Goal: Task Accomplishment & Management: Manage account settings

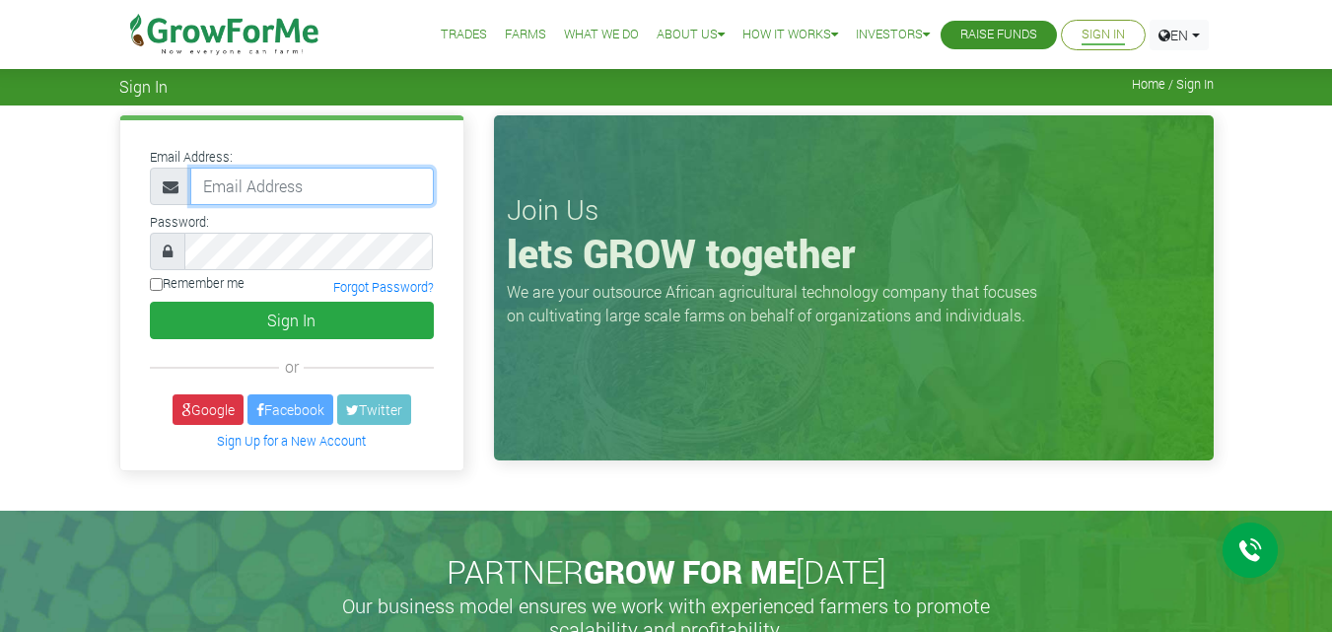
click at [340, 175] on input "email" at bounding box center [311, 186] width 243 height 37
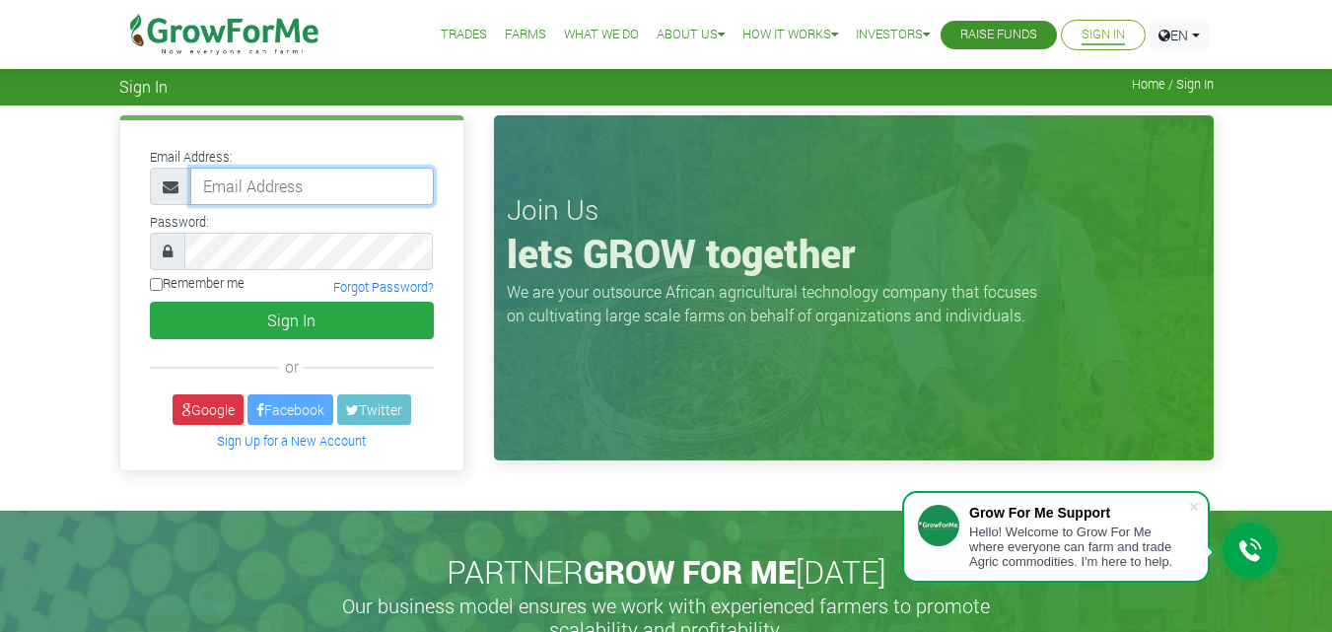
click at [339, 185] on input "email" at bounding box center [311, 186] width 243 height 37
type input "m.ike84@yahoo.com"
click at [42, 342] on div "Email Address: m.ike84@yahoo.com Password: Remember me or" at bounding box center [666, 307] width 1332 height 404
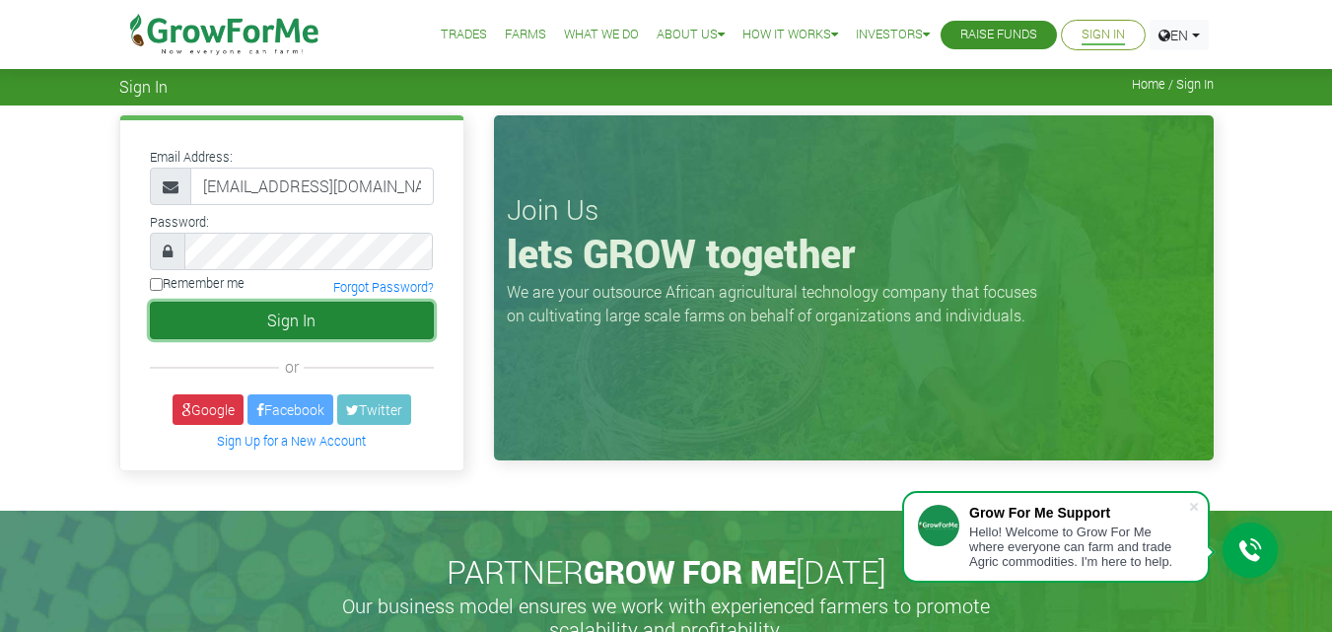
click at [263, 326] on button "Sign In" at bounding box center [292, 320] width 284 height 37
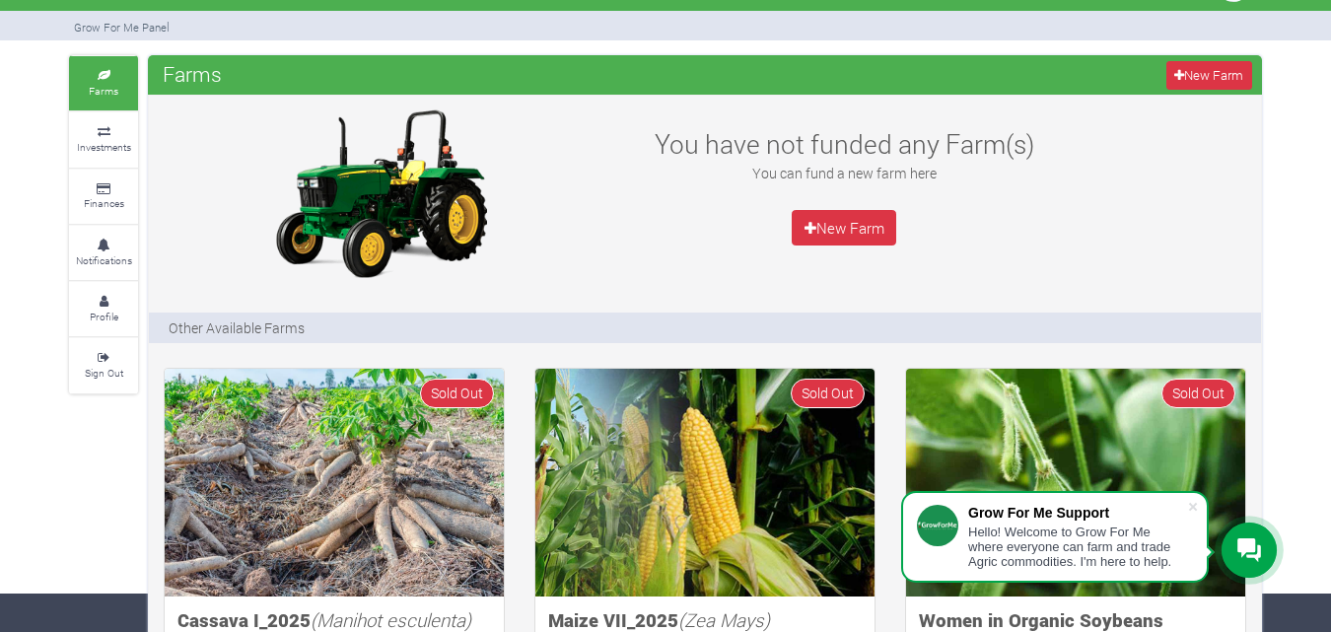
scroll to position [23, 0]
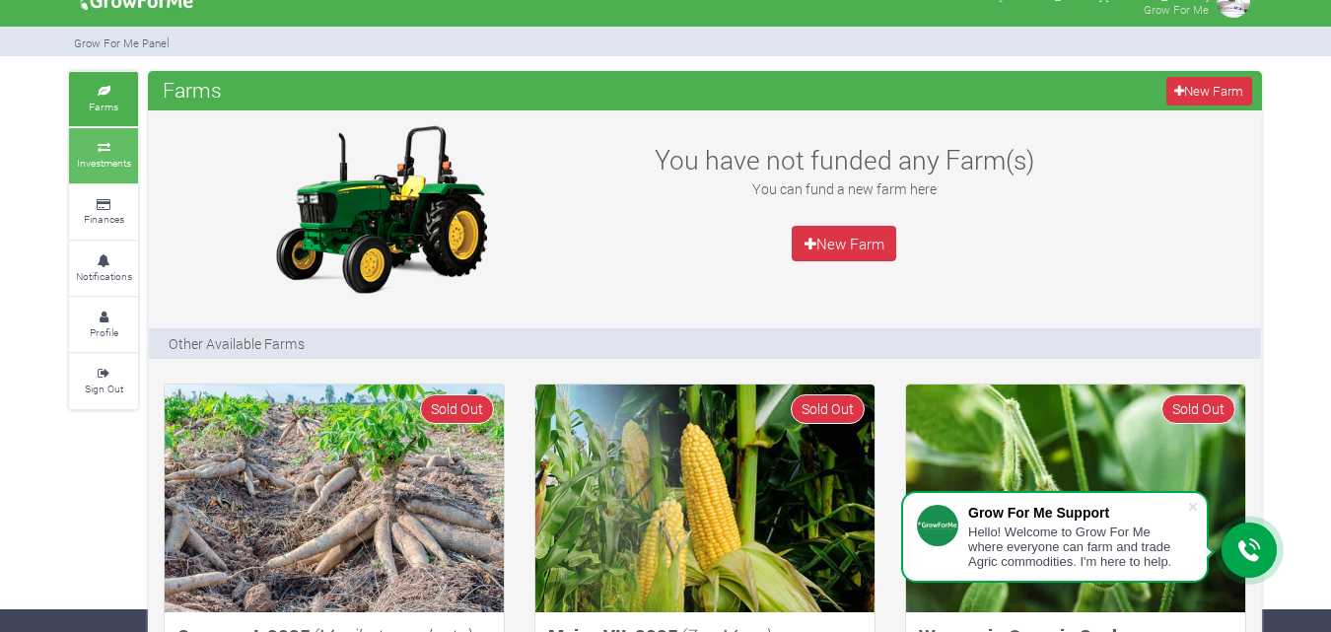
click at [117, 153] on link "Investments" at bounding box center [103, 155] width 69 height 54
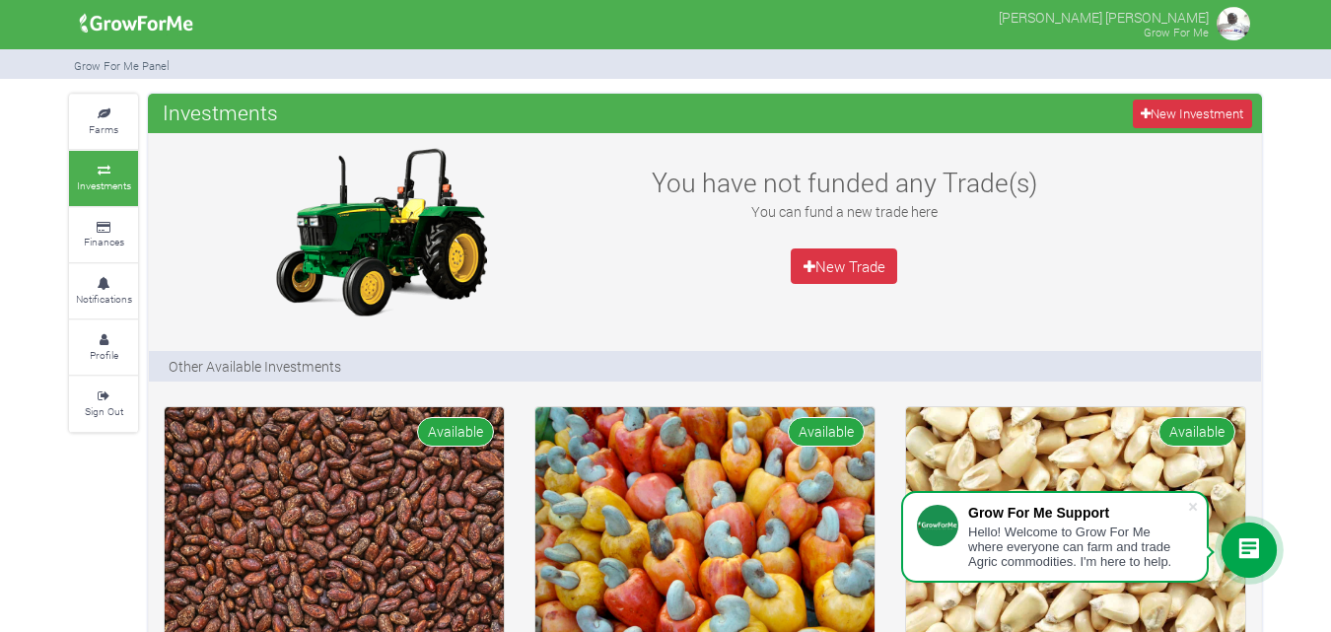
click at [1023, 73] on div "Grow For Me Panel" at bounding box center [665, 64] width 1222 height 31
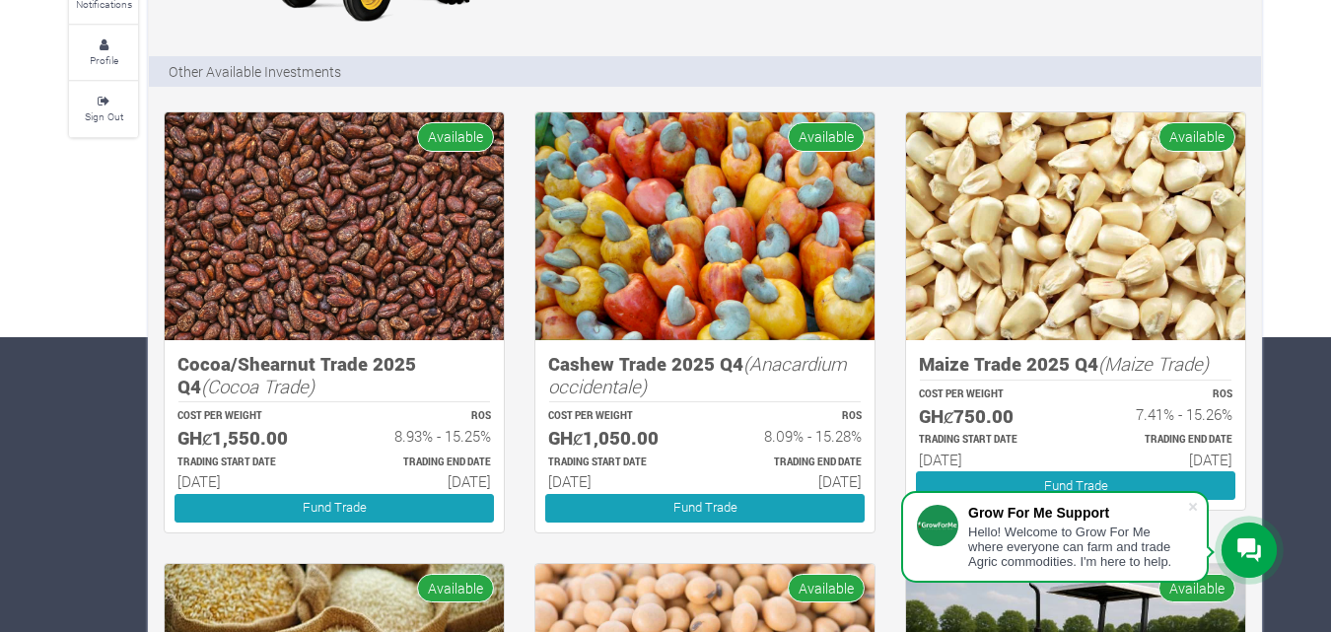
scroll to position [296, 0]
